Goal: Download file/media

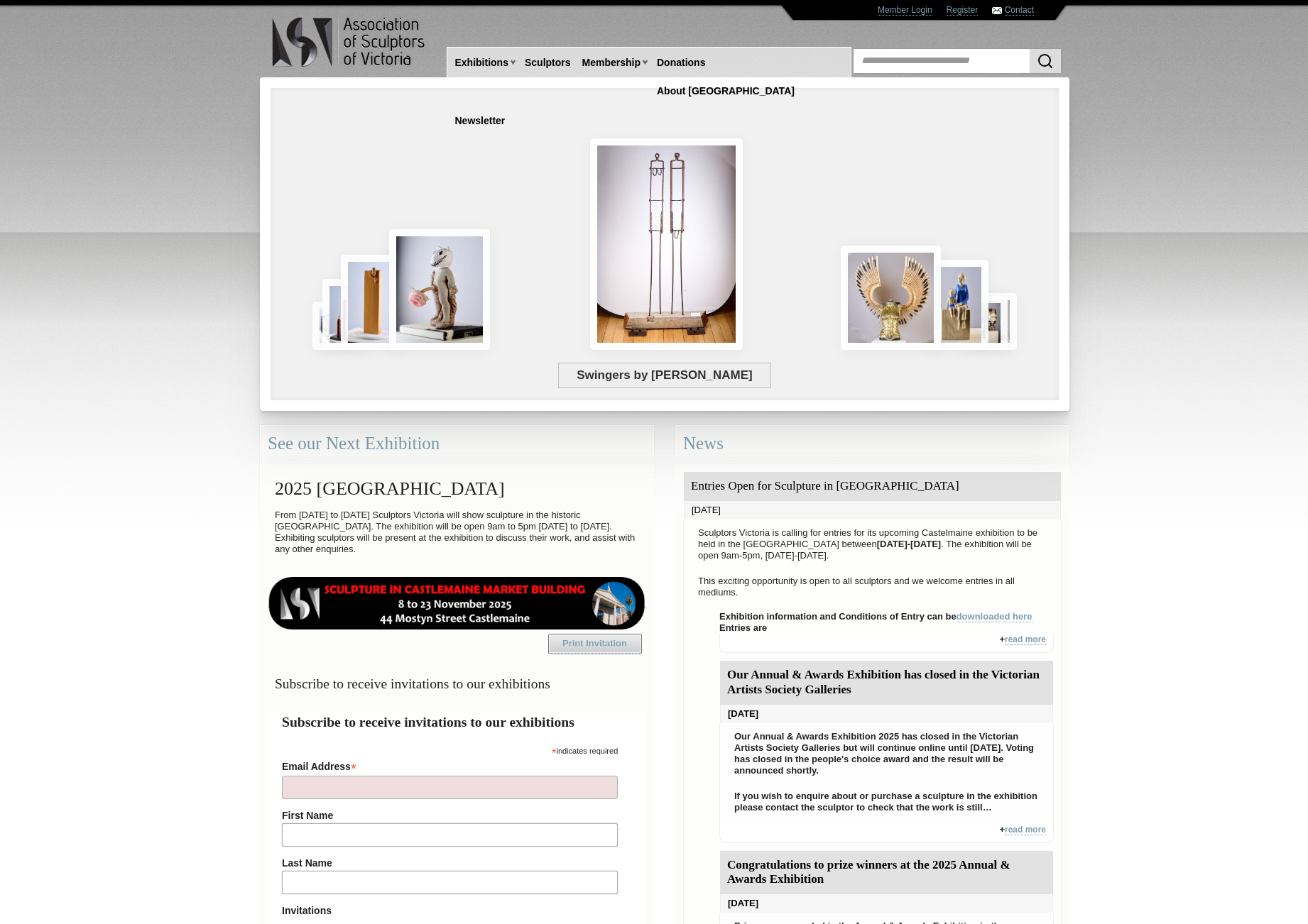
click at [463, 274] on div "Swingers by [PERSON_NAME]" at bounding box center [589, 298] width 615 height 128
click at [716, 377] on span "Swingers by [PERSON_NAME]" at bounding box center [665, 375] width 214 height 26
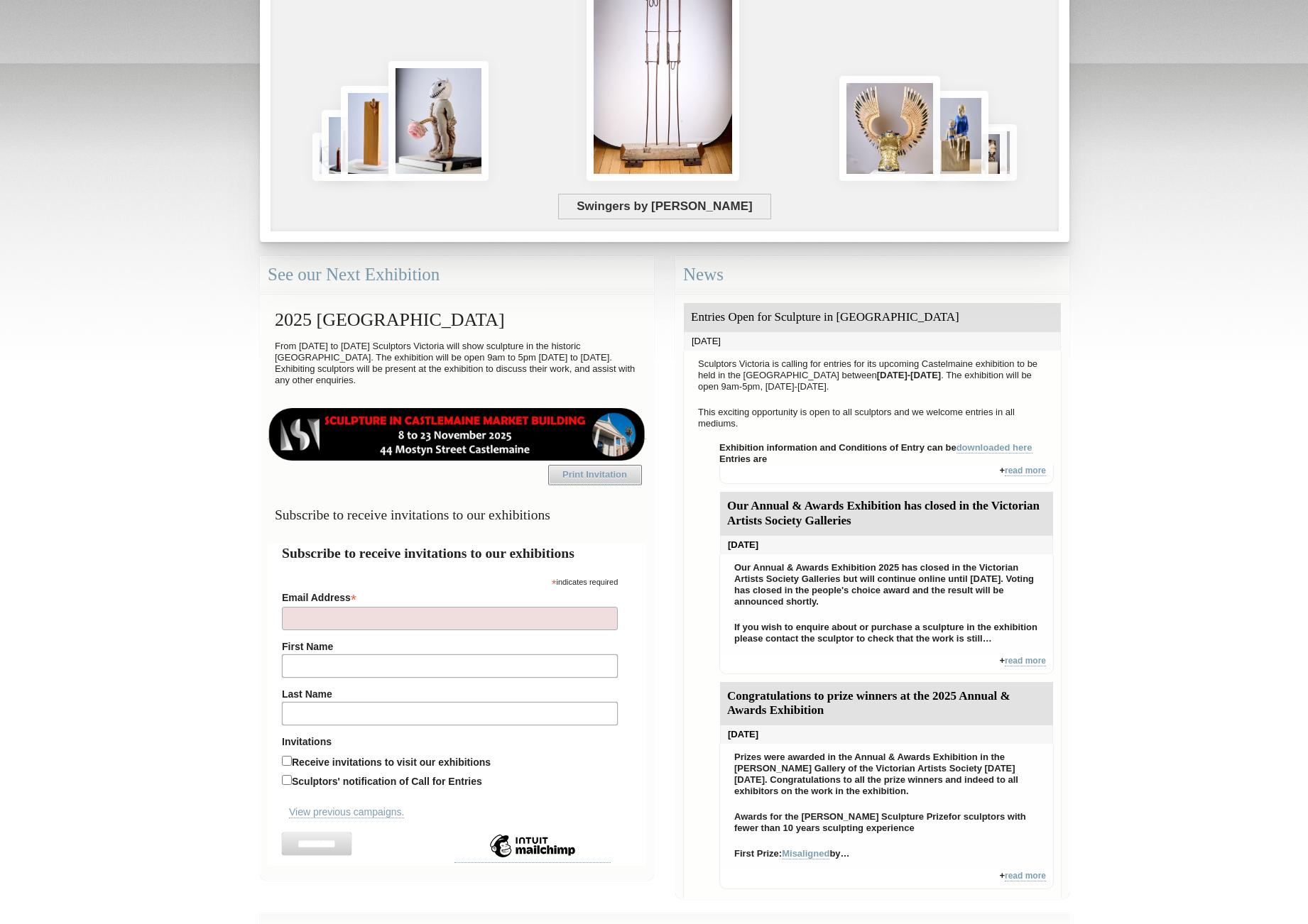
scroll to position [147, 0]
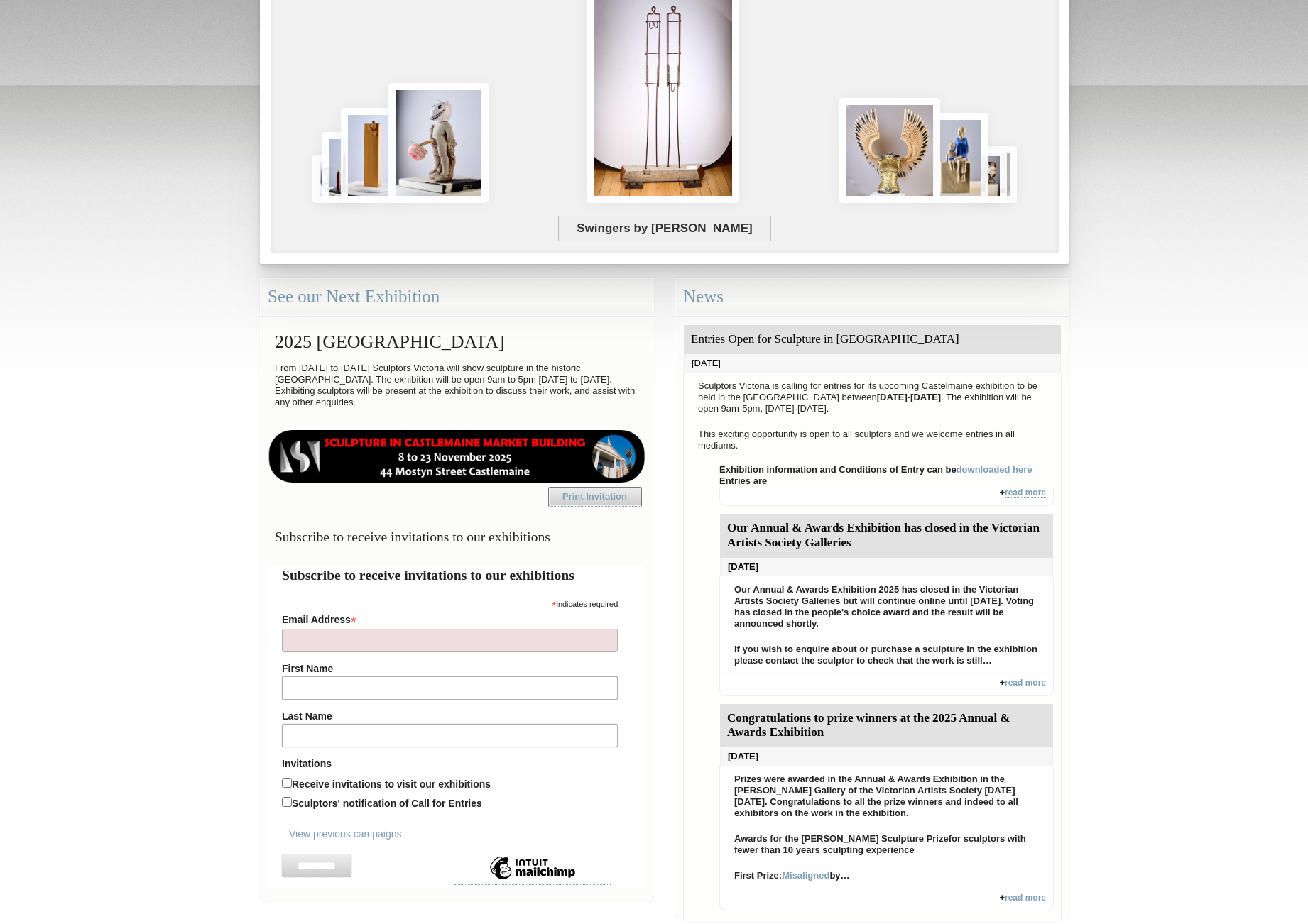
click at [990, 468] on link "downloaded here" at bounding box center [994, 469] width 76 height 11
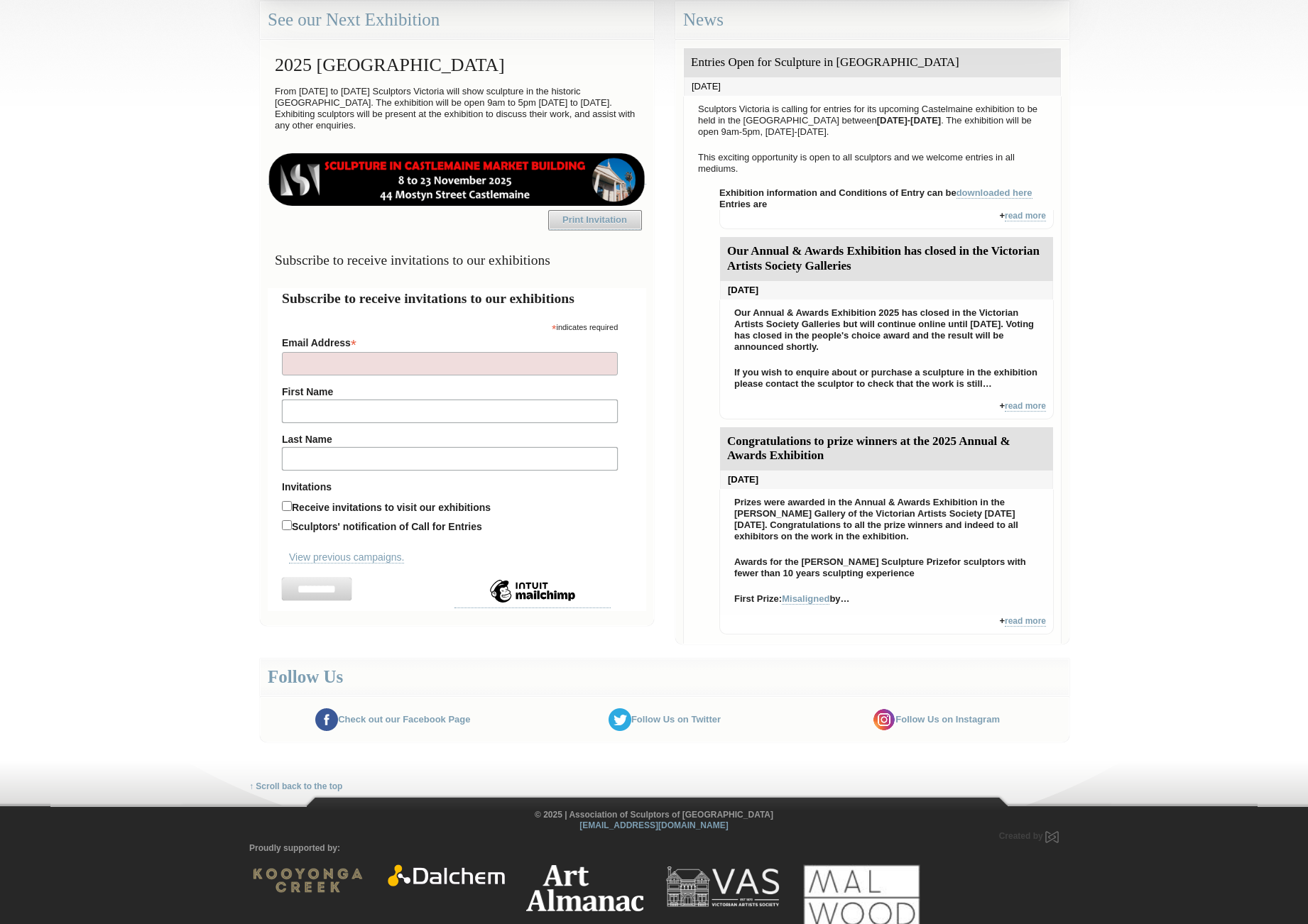
scroll to position [444, 0]
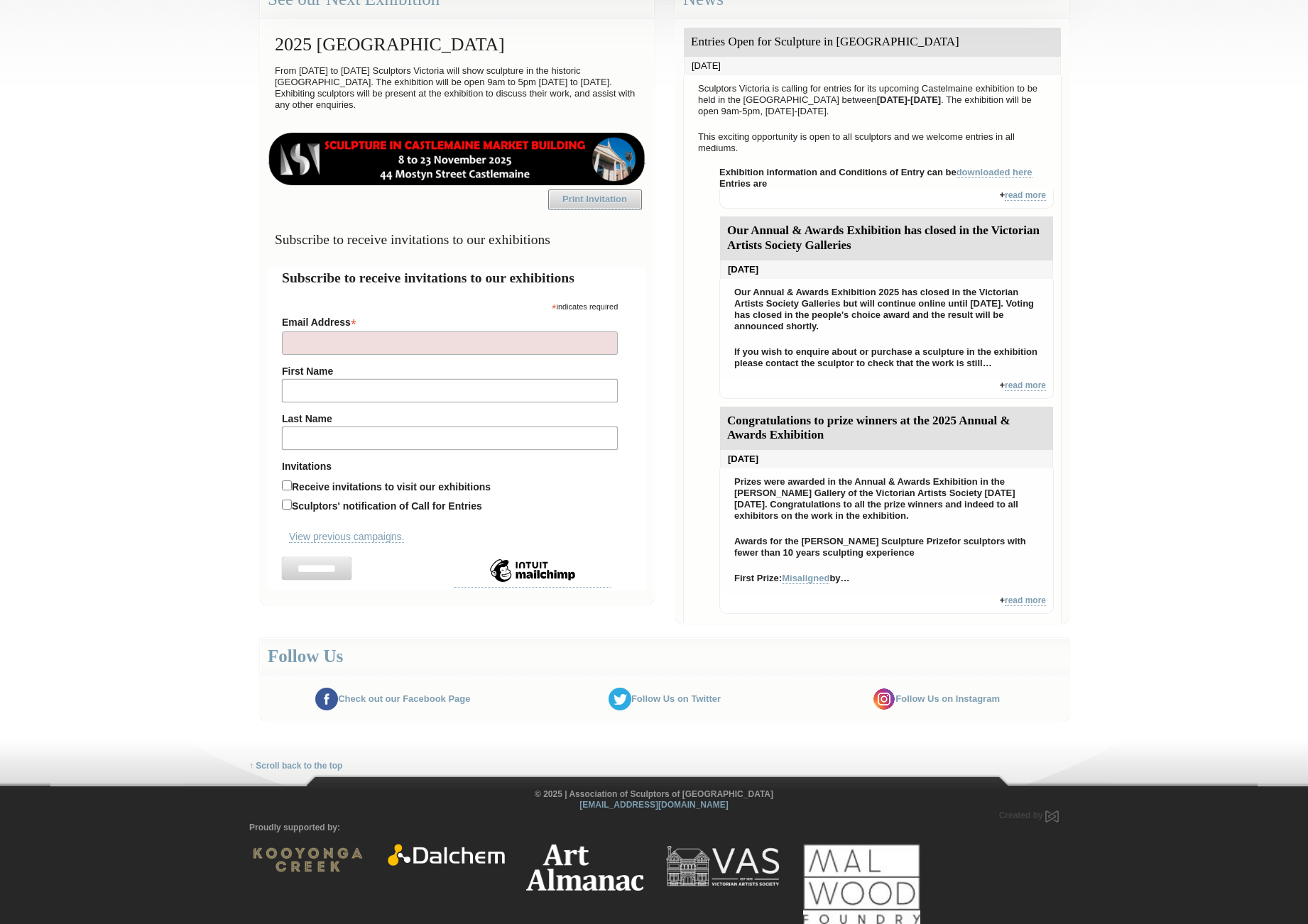
click at [882, 699] on img at bounding box center [884, 698] width 23 height 23
